Goal: Task Accomplishment & Management: Use online tool/utility

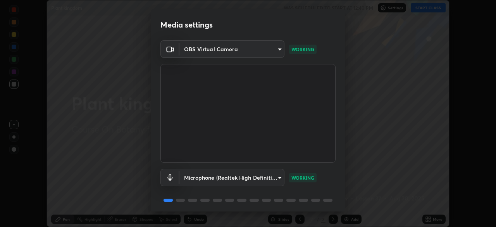
scroll to position [28, 0]
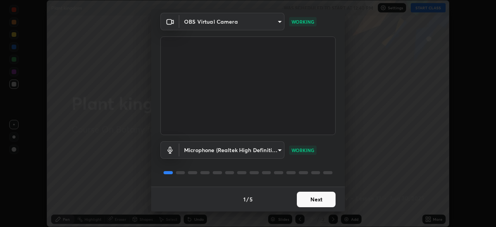
click at [316, 198] on button "Next" at bounding box center [316, 199] width 39 height 16
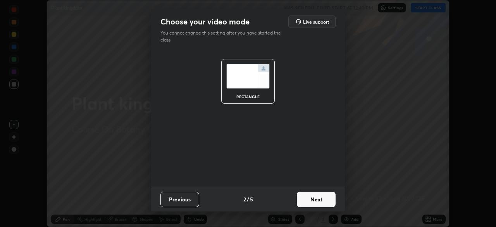
click at [317, 200] on button "Next" at bounding box center [316, 199] width 39 height 16
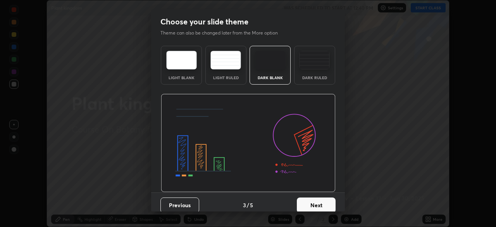
click at [321, 204] on button "Next" at bounding box center [316, 205] width 39 height 16
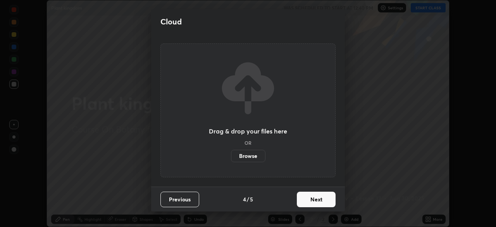
click at [324, 203] on button "Next" at bounding box center [316, 199] width 39 height 16
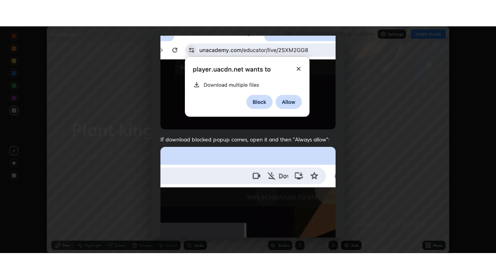
scroll to position [186, 0]
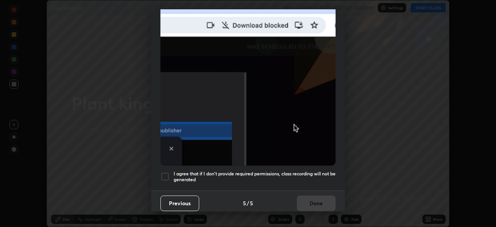
click at [319, 172] on h5 "I agree that if I don't provide required permissions, class recording will not …" at bounding box center [255, 177] width 162 height 12
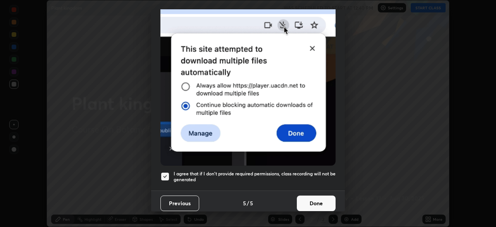
click at [319, 201] on button "Done" at bounding box center [316, 203] width 39 height 16
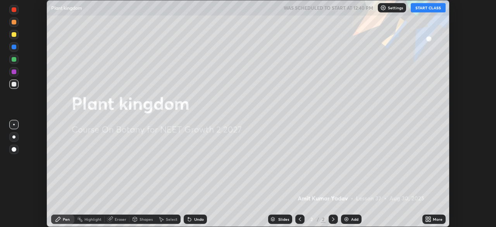
click at [425, 9] on button "START CLASS" at bounding box center [428, 7] width 35 height 9
click at [353, 219] on div "Add" at bounding box center [354, 219] width 7 height 4
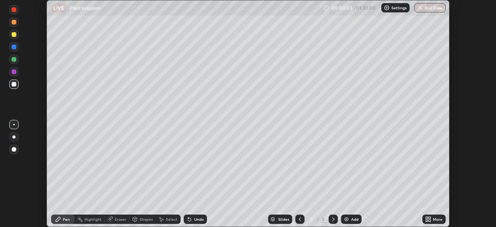
click at [435, 219] on div "More" at bounding box center [438, 219] width 10 height 4
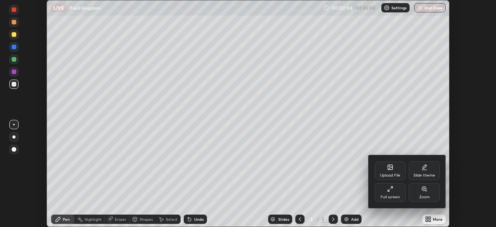
click at [388, 195] on div "Full screen" at bounding box center [390, 197] width 19 height 4
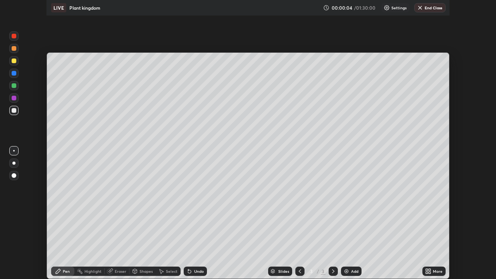
scroll to position [279, 496]
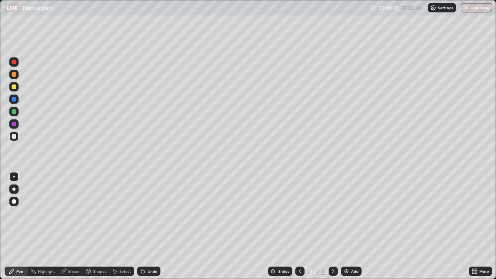
click at [75, 226] on div "Eraser" at bounding box center [70, 271] width 25 height 9
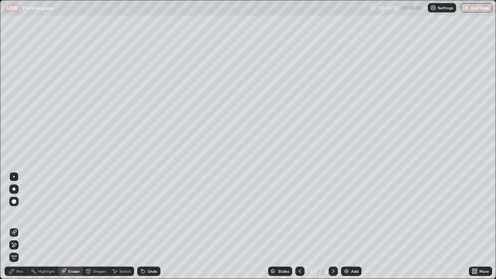
click at [22, 226] on div "Pen" at bounding box center [16, 271] width 23 height 9
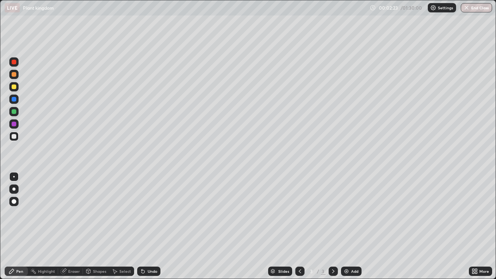
click at [79, 226] on div "Eraser" at bounding box center [74, 271] width 12 height 4
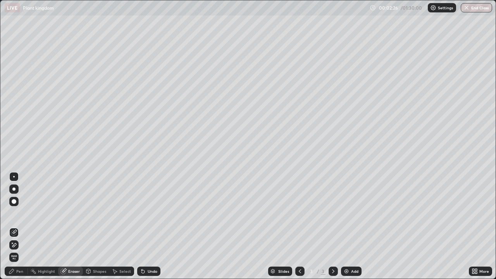
click at [24, 226] on div "Pen" at bounding box center [16, 271] width 23 height 9
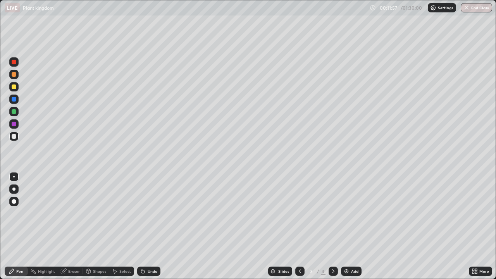
click at [349, 226] on div "Add" at bounding box center [351, 271] width 21 height 9
click at [76, 226] on div "Eraser" at bounding box center [74, 271] width 12 height 4
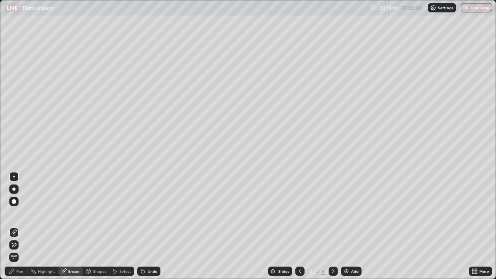
click at [22, 226] on div "Pen" at bounding box center [19, 271] width 7 height 4
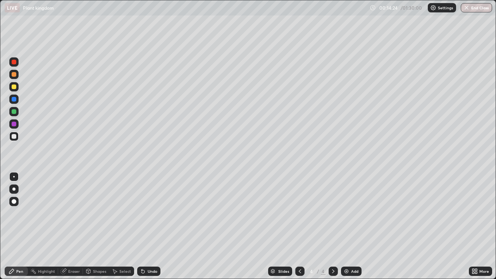
click at [22, 226] on div "Pen" at bounding box center [19, 271] width 7 height 4
click at [15, 137] on div at bounding box center [14, 136] width 5 height 5
click at [151, 226] on div "Undo" at bounding box center [153, 271] width 10 height 4
click at [152, 226] on div "Undo" at bounding box center [153, 271] width 10 height 4
click at [153, 226] on div "Undo" at bounding box center [153, 271] width 10 height 4
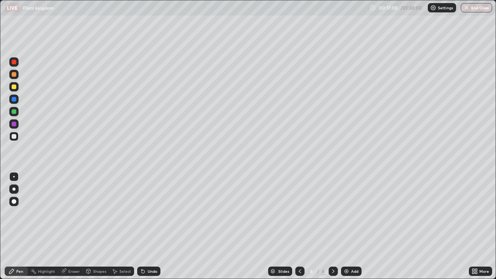
click at [151, 226] on div "Undo" at bounding box center [153, 271] width 10 height 4
click at [154, 226] on div "Undo" at bounding box center [153, 271] width 10 height 4
click at [155, 226] on div "Undo" at bounding box center [147, 272] width 26 height 16
click at [155, 226] on div "Undo" at bounding box center [148, 271] width 23 height 9
click at [152, 226] on div "Undo" at bounding box center [153, 271] width 10 height 4
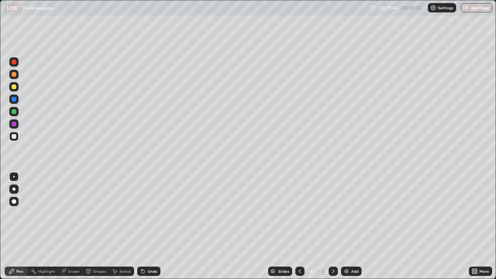
click at [75, 226] on div "Eraser" at bounding box center [74, 271] width 12 height 4
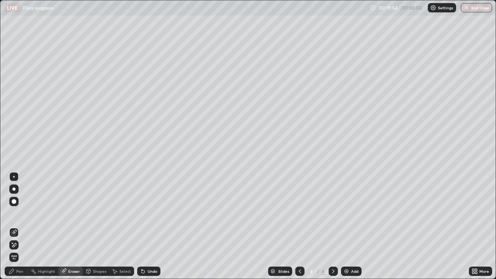
click at [21, 226] on div "Pen" at bounding box center [16, 271] width 23 height 9
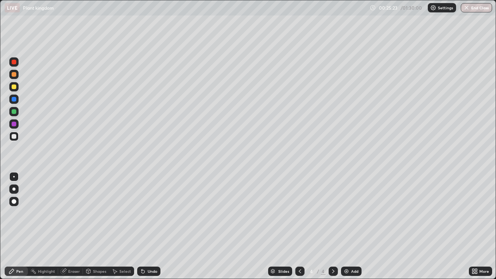
click at [354, 226] on div "Add" at bounding box center [354, 271] width 7 height 4
click at [154, 226] on div "Undo" at bounding box center [148, 271] width 23 height 9
click at [152, 226] on div "Undo" at bounding box center [148, 271] width 23 height 9
click at [150, 226] on div "Undo" at bounding box center [147, 272] width 26 height 16
click at [151, 226] on div "Undo" at bounding box center [153, 271] width 10 height 4
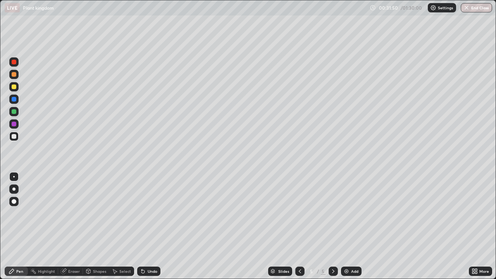
click at [152, 226] on div "Undo" at bounding box center [148, 271] width 23 height 9
click at [153, 226] on div "Undo" at bounding box center [153, 271] width 10 height 4
click at [73, 226] on div "Eraser" at bounding box center [70, 272] width 25 height 16
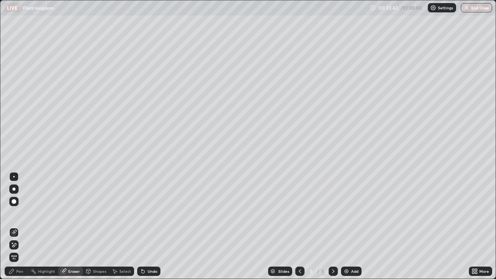
click at [23, 226] on div "Pen" at bounding box center [16, 271] width 23 height 9
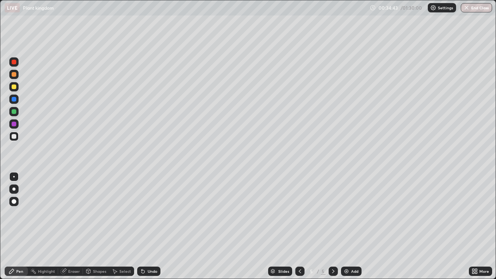
click at [153, 226] on div "Undo" at bounding box center [153, 271] width 10 height 4
click at [79, 226] on div "Eraser" at bounding box center [74, 271] width 12 height 4
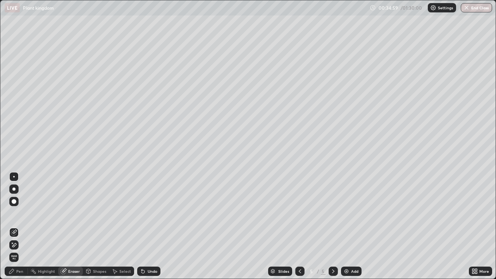
click at [23, 226] on div "Pen" at bounding box center [16, 271] width 23 height 9
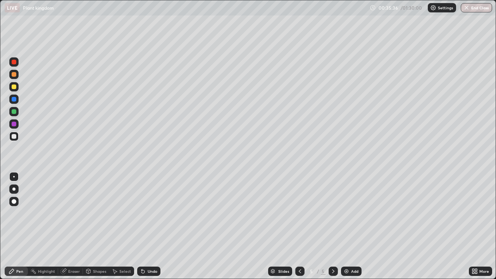
click at [496, 174] on div "Setting up your live class" at bounding box center [248, 139] width 496 height 279
click at [153, 226] on div "Undo" at bounding box center [153, 271] width 10 height 4
click at [352, 226] on div "Add" at bounding box center [351, 271] width 21 height 9
click at [148, 226] on div "Undo" at bounding box center [148, 271] width 23 height 9
click at [151, 226] on div "Undo" at bounding box center [147, 272] width 26 height 16
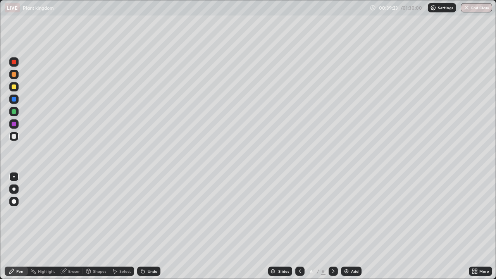
click at [147, 226] on div "Undo" at bounding box center [147, 272] width 26 height 16
click at [159, 226] on div "Undo" at bounding box center [147, 272] width 26 height 16
click at [348, 226] on img at bounding box center [346, 271] width 6 height 6
click at [155, 226] on div "Undo" at bounding box center [153, 271] width 10 height 4
click at [151, 226] on div "Undo" at bounding box center [153, 271] width 10 height 4
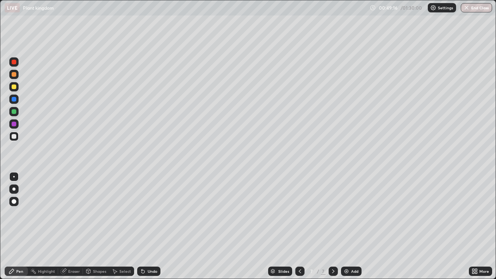
click at [155, 226] on div "Undo" at bounding box center [153, 271] width 10 height 4
click at [151, 226] on div "Undo" at bounding box center [148, 271] width 23 height 9
click at [150, 226] on div "Undo" at bounding box center [153, 271] width 10 height 4
click at [12, 112] on div at bounding box center [14, 111] width 5 height 5
click at [14, 136] on div at bounding box center [14, 136] width 5 height 5
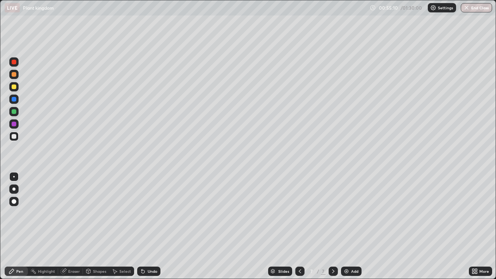
click at [153, 226] on div "Undo" at bounding box center [153, 271] width 10 height 4
click at [222, 226] on div "Slides 7 / 7 Add" at bounding box center [314, 272] width 309 height 16
click at [15, 111] on div at bounding box center [14, 111] width 5 height 5
click at [14, 138] on div at bounding box center [14, 136] width 5 height 5
click at [145, 226] on div "Undo" at bounding box center [148, 271] width 23 height 9
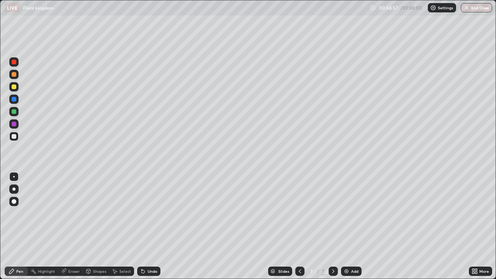
click at [14, 113] on div at bounding box center [14, 111] width 5 height 5
click at [153, 226] on div "Undo" at bounding box center [153, 271] width 10 height 4
click at [13, 136] on div at bounding box center [14, 136] width 5 height 5
click at [351, 226] on div "Add" at bounding box center [351, 271] width 21 height 9
click at [299, 226] on icon at bounding box center [300, 271] width 6 height 6
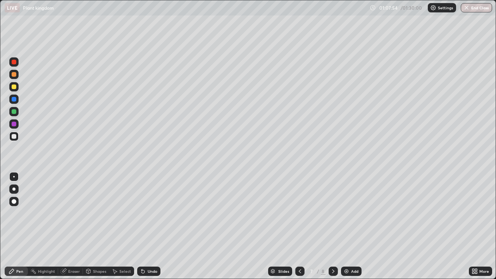
click at [333, 226] on icon at bounding box center [333, 271] width 6 height 6
click at [153, 226] on div "Undo" at bounding box center [153, 271] width 10 height 4
click at [157, 226] on div "Undo" at bounding box center [148, 271] width 23 height 9
click at [153, 226] on div "Undo" at bounding box center [148, 271] width 23 height 9
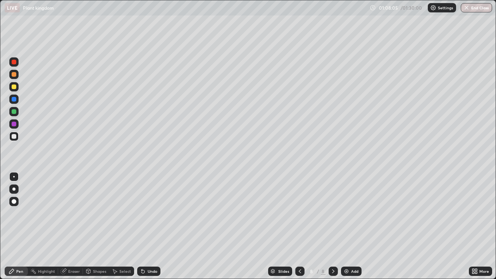
click at [156, 226] on div "Undo" at bounding box center [148, 271] width 23 height 9
click at [148, 226] on div "Undo" at bounding box center [153, 271] width 10 height 4
click at [152, 226] on div "Undo" at bounding box center [153, 271] width 10 height 4
click at [151, 226] on div "Undo" at bounding box center [153, 271] width 10 height 4
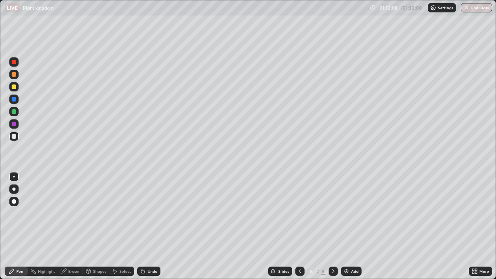
click at [153, 226] on div "Undo" at bounding box center [147, 272] width 26 height 16
click at [152, 226] on div "Undo" at bounding box center [153, 271] width 10 height 4
click at [153, 226] on div "Undo" at bounding box center [153, 271] width 10 height 4
click at [151, 226] on div "Undo" at bounding box center [153, 271] width 10 height 4
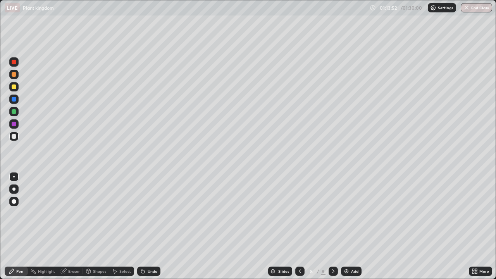
click at [151, 226] on div "Undo" at bounding box center [153, 271] width 10 height 4
click at [151, 226] on div "Undo" at bounding box center [148, 271] width 23 height 9
click at [356, 226] on div "Add" at bounding box center [351, 271] width 21 height 9
click at [346, 226] on img at bounding box center [346, 271] width 6 height 6
click at [155, 226] on div "Undo" at bounding box center [148, 271] width 23 height 9
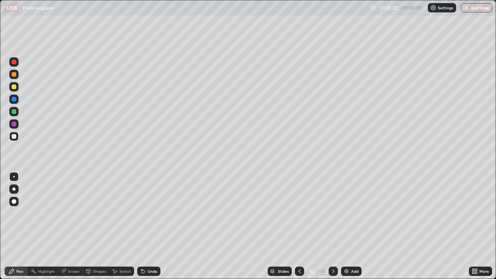
click at [154, 226] on div "Undo" at bounding box center [148, 271] width 23 height 9
click at [152, 226] on div "Undo" at bounding box center [153, 271] width 10 height 4
click at [14, 111] on div at bounding box center [14, 111] width 5 height 5
click at [353, 226] on div "Add" at bounding box center [354, 271] width 7 height 4
click at [15, 137] on div at bounding box center [14, 136] width 5 height 5
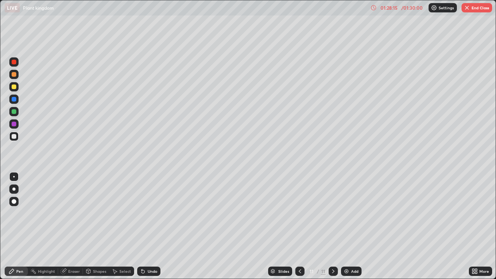
click at [155, 226] on div "Undo" at bounding box center [153, 271] width 10 height 4
click at [156, 226] on div "Undo" at bounding box center [153, 271] width 10 height 4
click at [152, 226] on div "Undo" at bounding box center [153, 271] width 10 height 4
click at [153, 226] on div "Undo" at bounding box center [148, 271] width 23 height 9
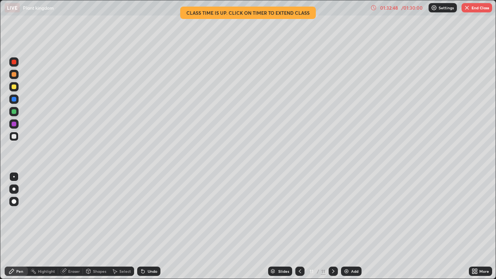
click at [474, 7] on button "End Class" at bounding box center [477, 7] width 31 height 9
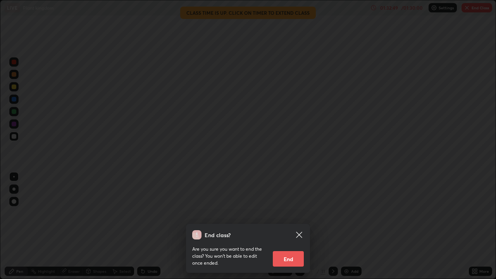
click at [300, 226] on button "End" at bounding box center [288, 259] width 31 height 16
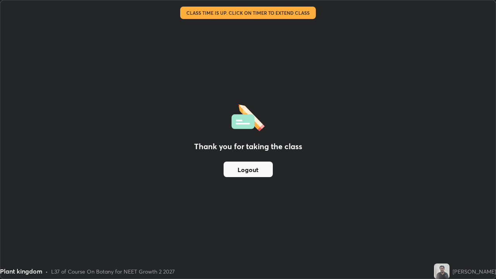
click at [262, 171] on button "Logout" at bounding box center [248, 170] width 49 height 16
